Goal: Check status: Check status

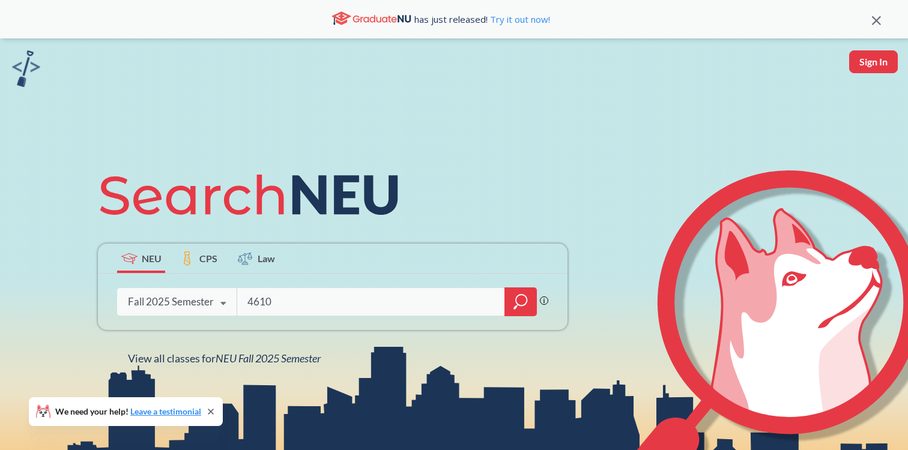
type input "4610"
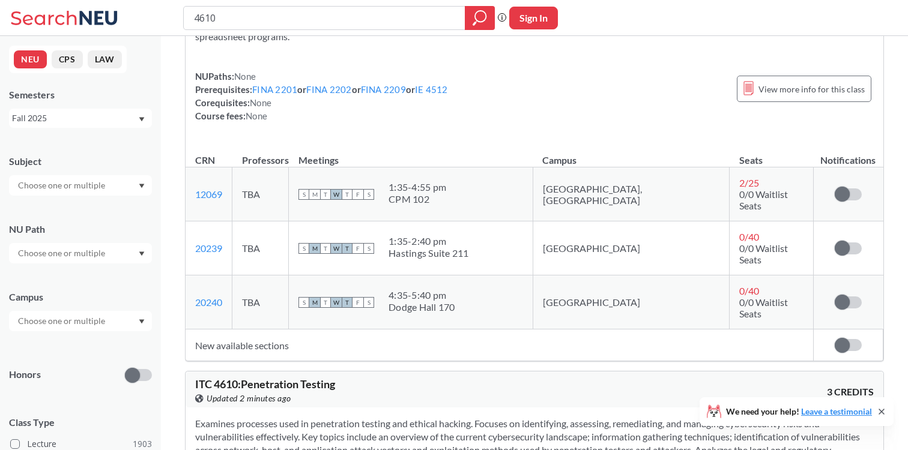
scroll to position [441, 0]
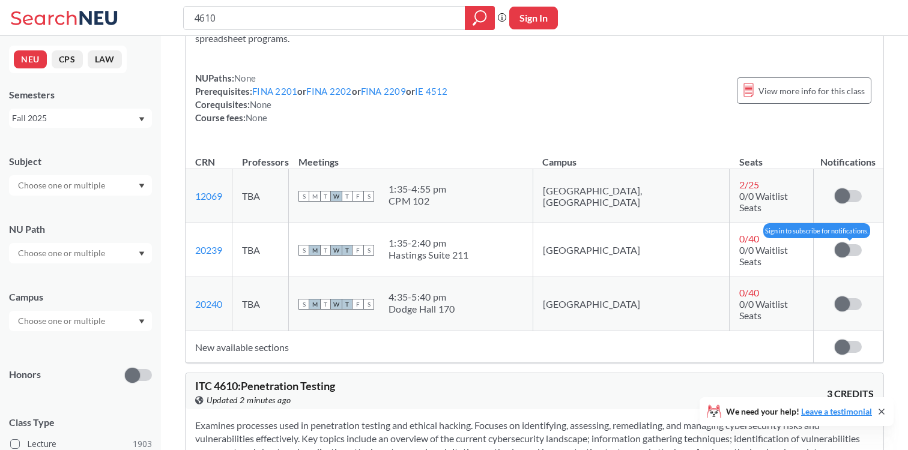
click at [841, 243] on span at bounding box center [841, 250] width 15 height 15
click at [834, 244] on input "checkbox" at bounding box center [834, 244] width 0 height 0
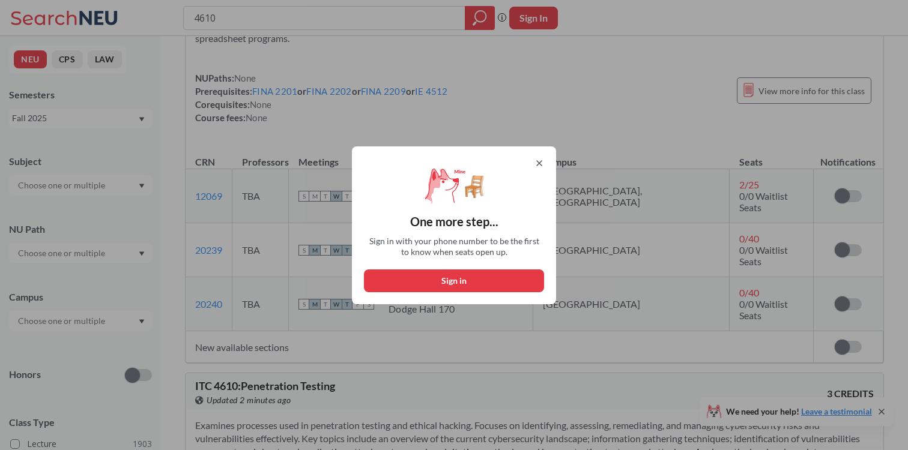
click at [492, 277] on button "Sign in" at bounding box center [454, 281] width 180 height 23
select select "US"
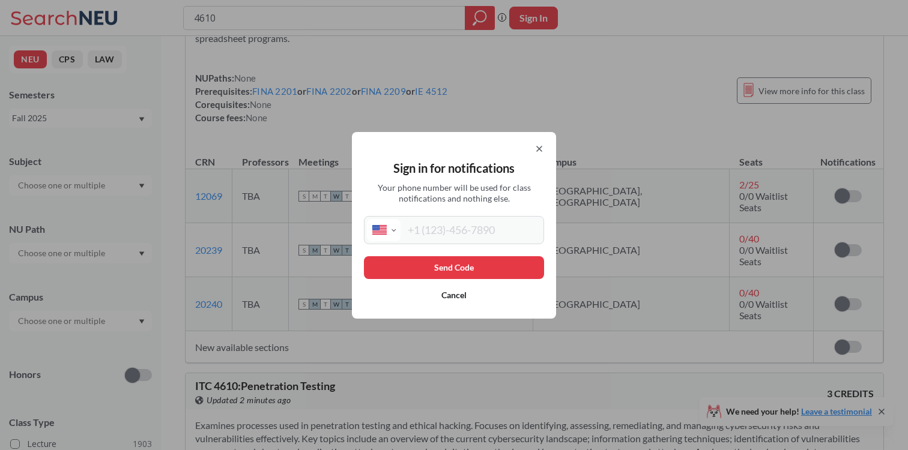
click at [478, 231] on input "tel" at bounding box center [470, 230] width 140 height 22
type input "[PHONE_NUMBER]"
click at [474, 271] on button "Send Code" at bounding box center [454, 267] width 180 height 23
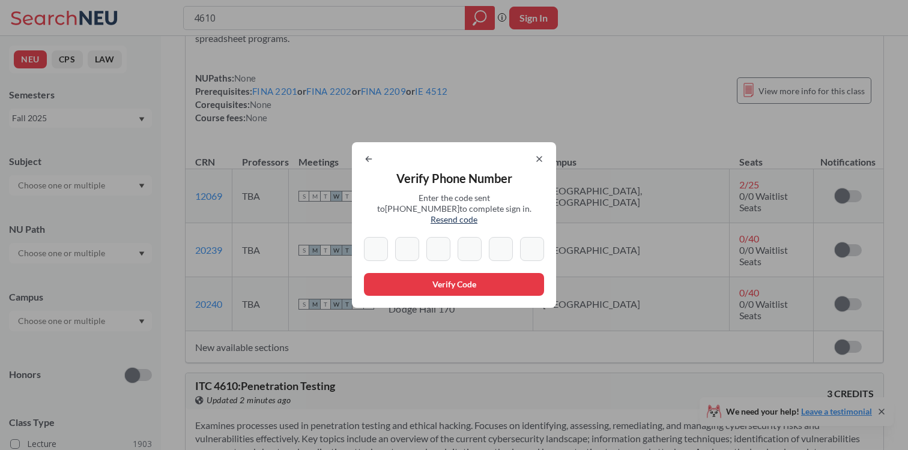
type input "6"
type input "0"
type input "6"
type input "7"
type input "0"
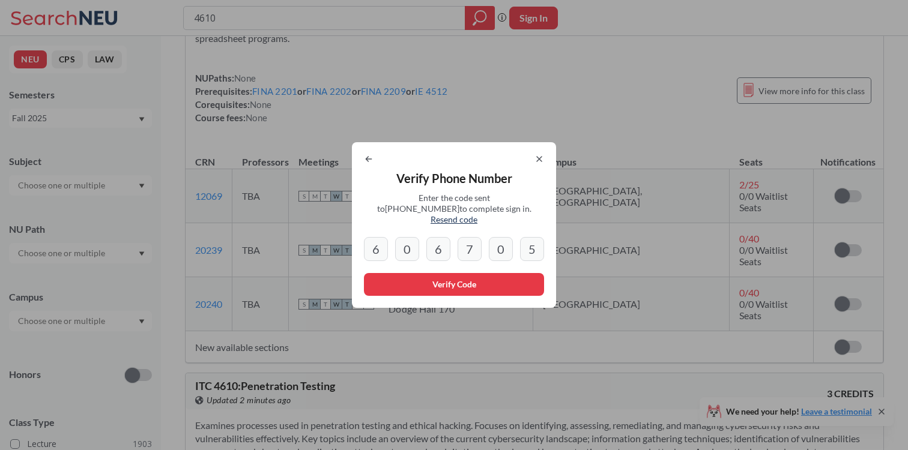
type input "5"
click at [453, 281] on button "Verify Code" at bounding box center [454, 284] width 180 height 23
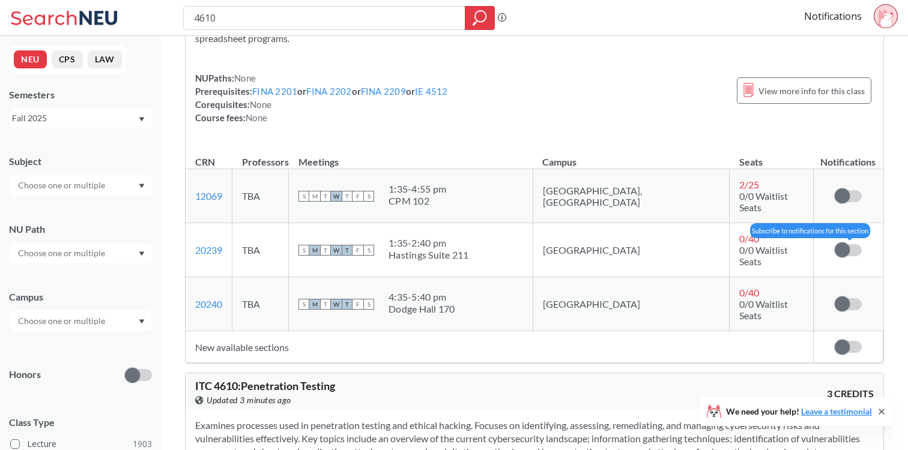
click at [841, 243] on span at bounding box center [841, 250] width 15 height 15
click at [834, 244] on input "checkbox" at bounding box center [834, 244] width 0 height 0
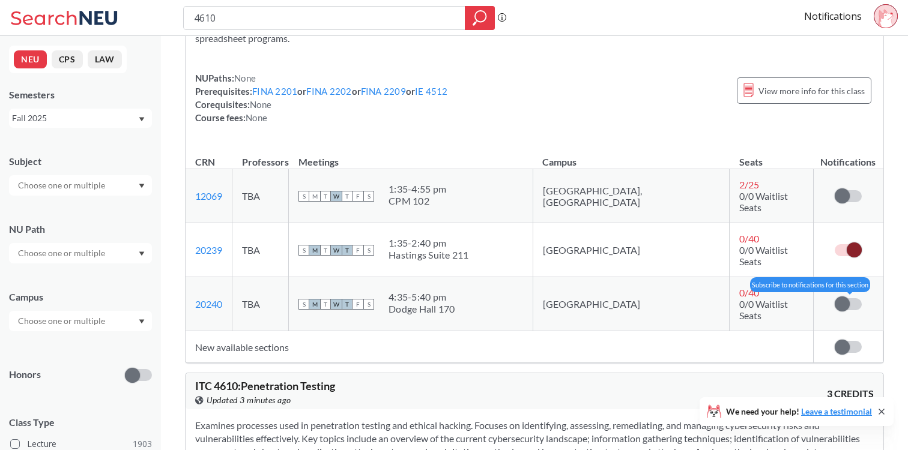
click at [842, 297] on span at bounding box center [841, 304] width 15 height 15
click at [834, 298] on input "checkbox" at bounding box center [834, 298] width 0 height 0
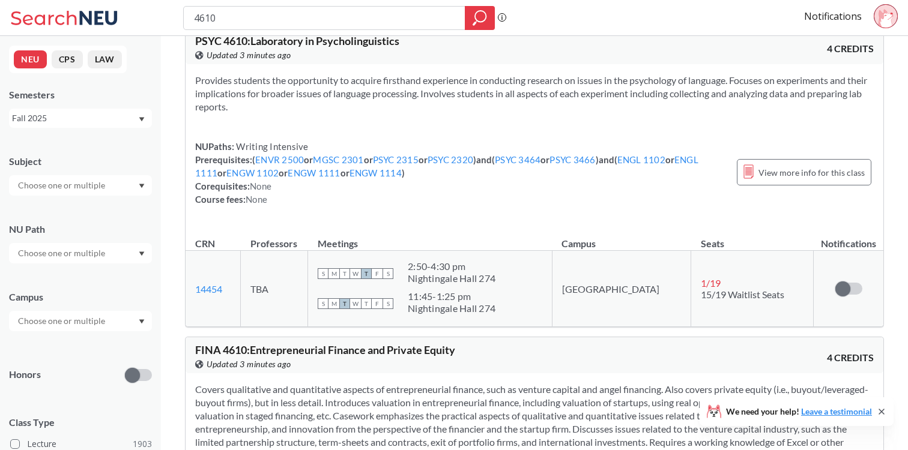
scroll to position [0, 0]
